Goal: Communication & Community: Answer question/provide support

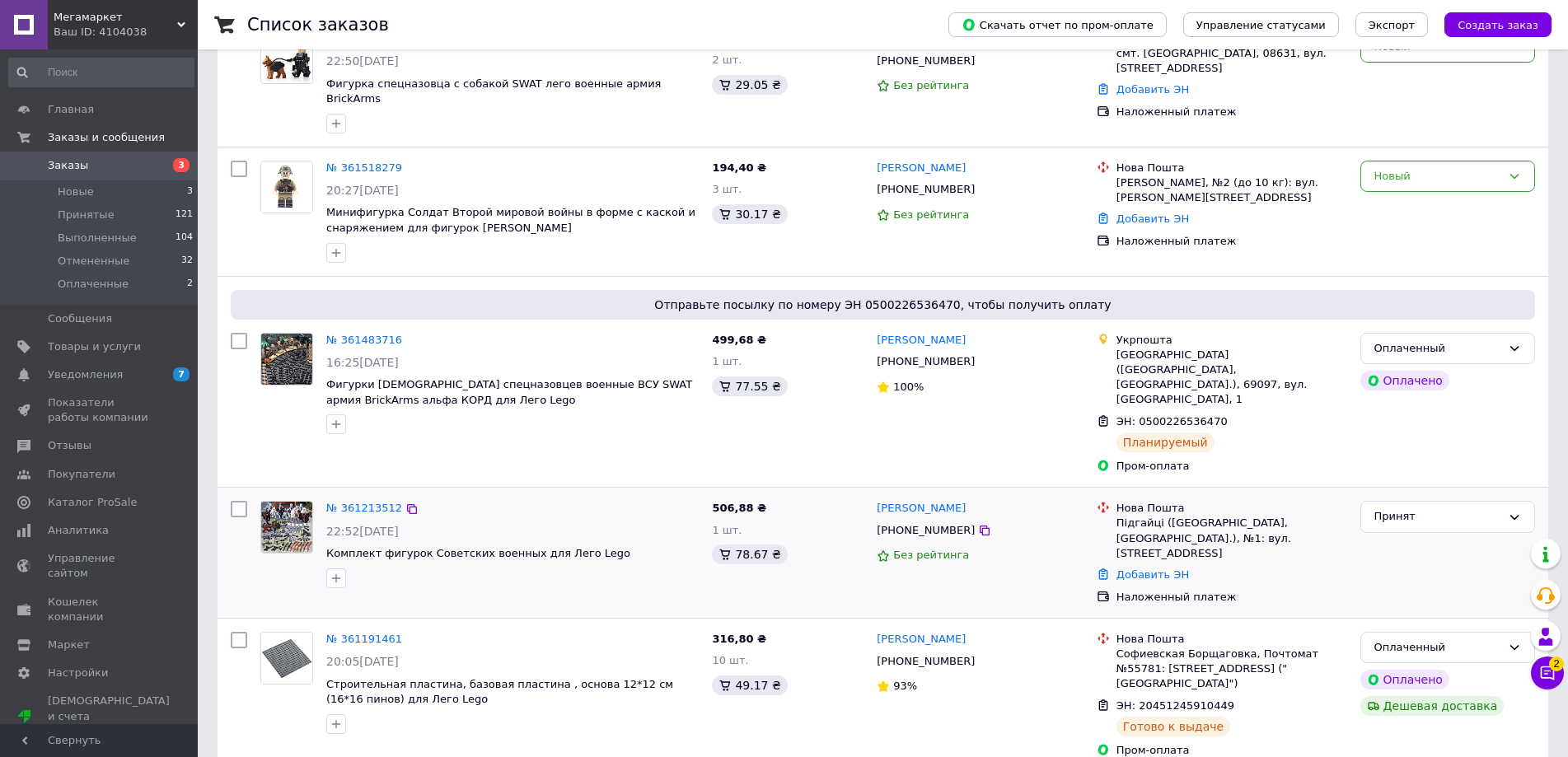
scroll to position [247, 0]
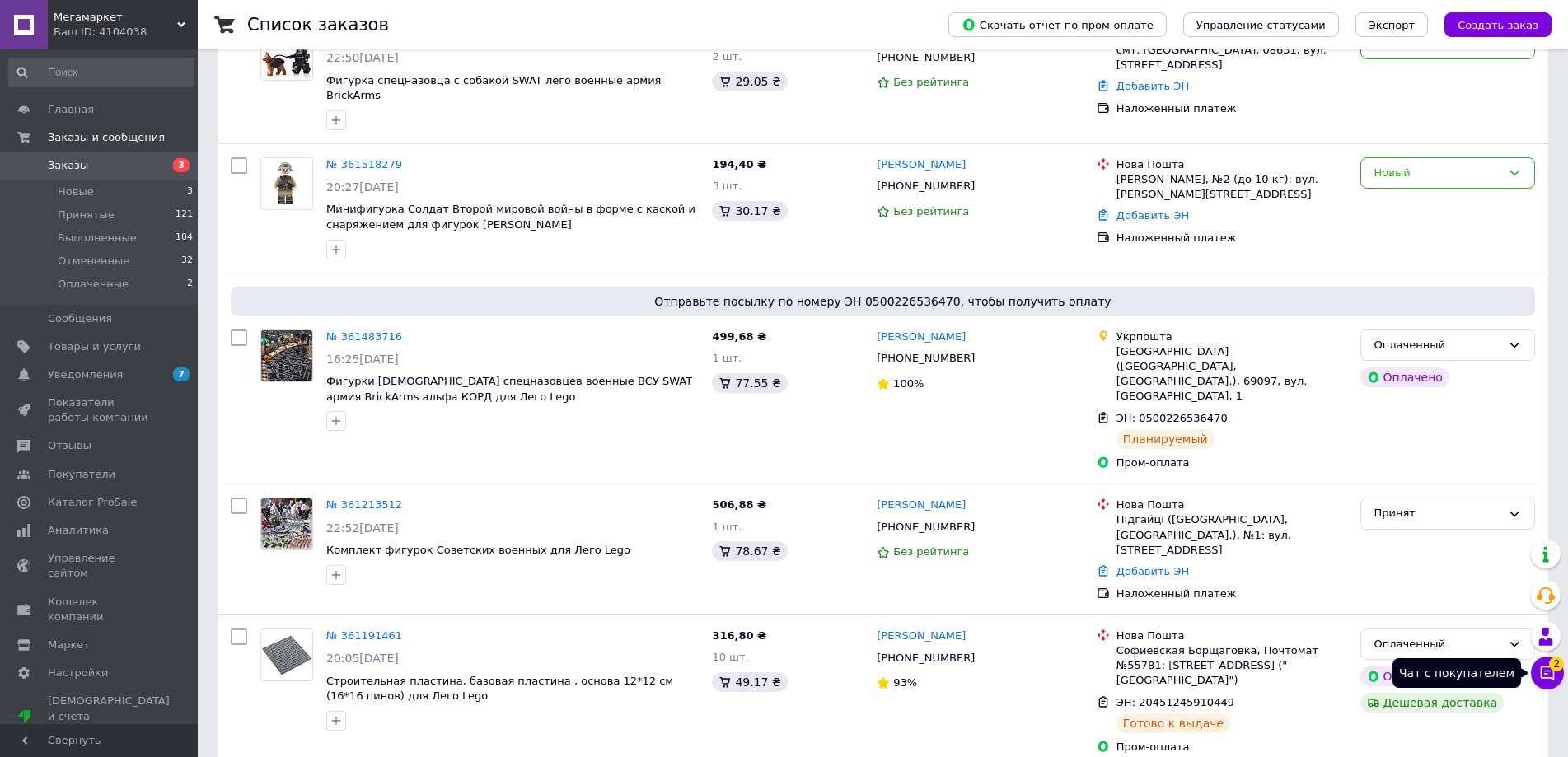
click at [1549, 669] on icon at bounding box center [1547, 673] width 16 height 16
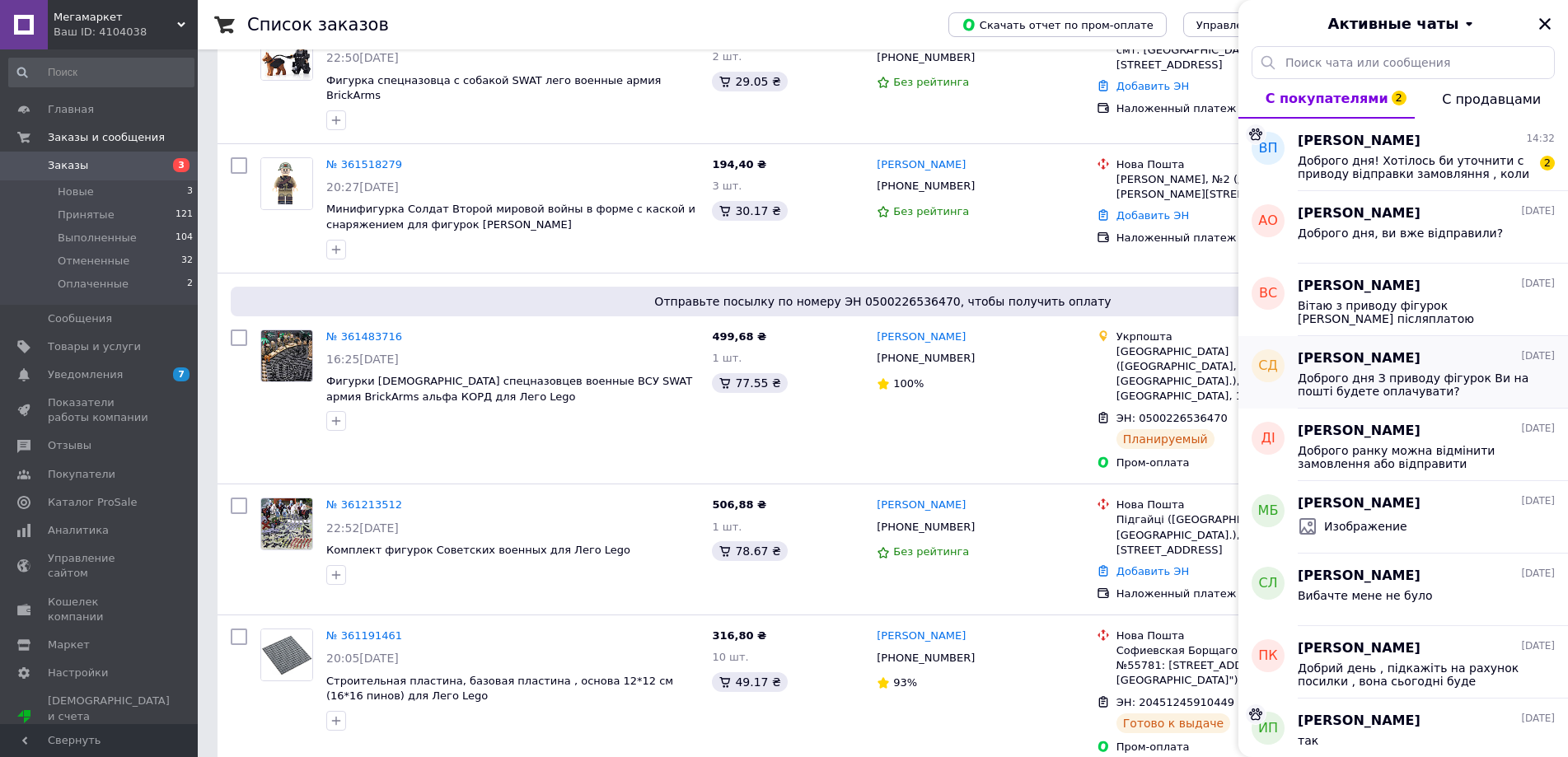
click at [1451, 377] on span "Доброго дня З приводу фігурок Ви на пошті будете оплачувати?" at bounding box center [1414, 385] width 234 height 26
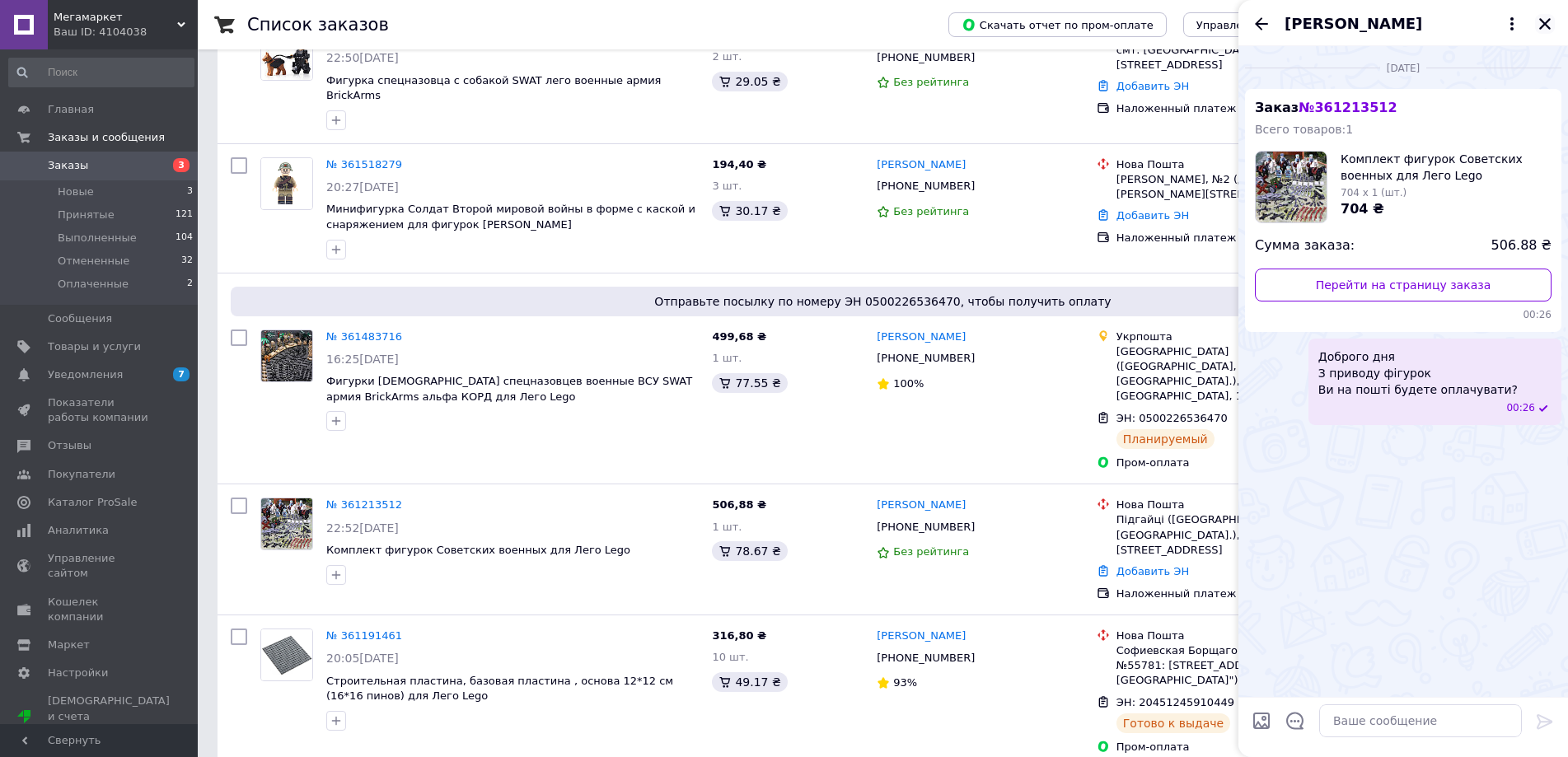
click at [1535, 23] on button "Закрыть" at bounding box center [1545, 23] width 19 height 19
